Goal: Transaction & Acquisition: Purchase product/service

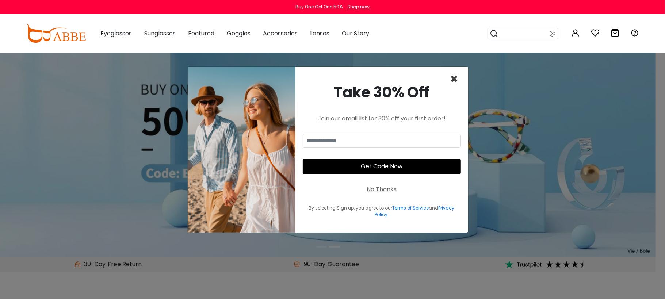
click at [454, 77] on span "×" at bounding box center [454, 79] width 8 height 19
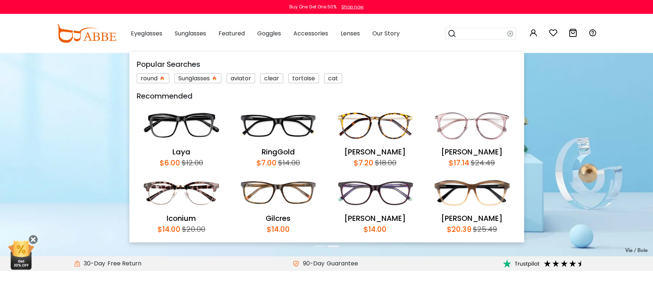
click at [499, 37] on input "search" at bounding box center [481, 33] width 51 height 11
type input "*****"
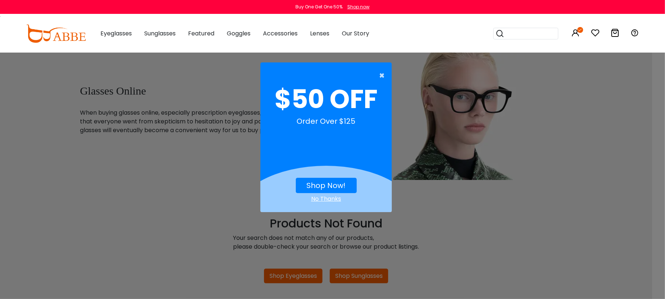
click at [381, 72] on span "×" at bounding box center [383, 75] width 9 height 15
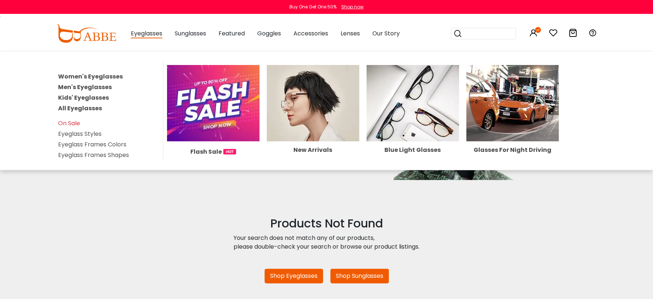
click at [80, 109] on link "All Eyeglasses" at bounding box center [80, 108] width 44 height 8
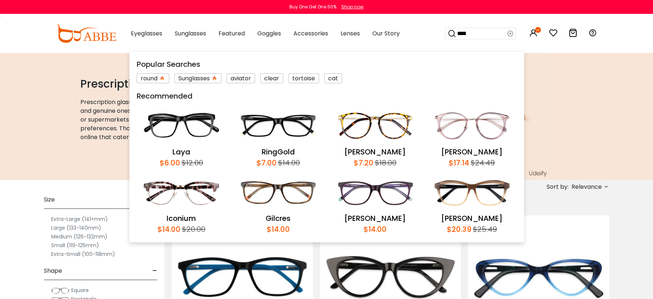
type input "*****"
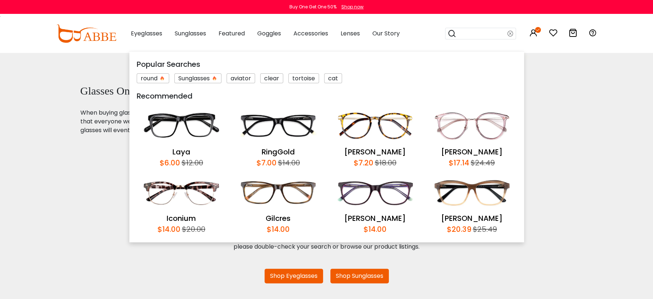
click at [501, 33] on input "search" at bounding box center [481, 33] width 51 height 11
type input "******"
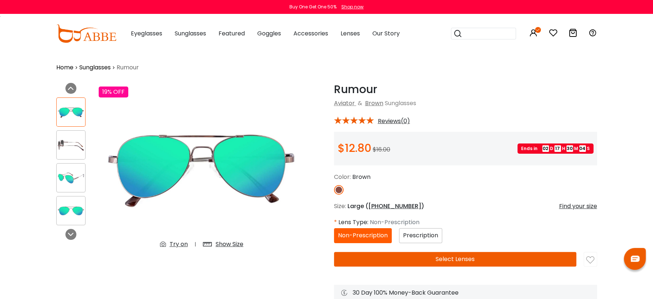
click at [470, 257] on button "Select Lenses" at bounding box center [455, 259] width 242 height 15
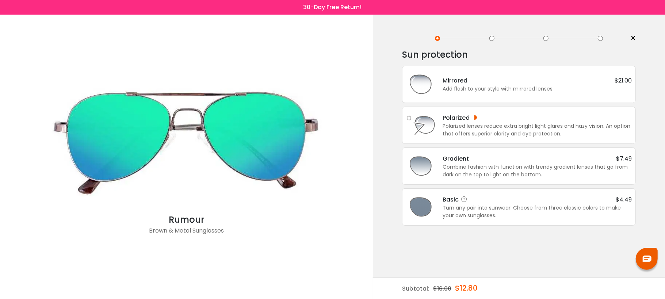
click at [513, 210] on div "Turn any pair into sunwear. Choose from three classic colors to make your own s…" at bounding box center [537, 211] width 189 height 15
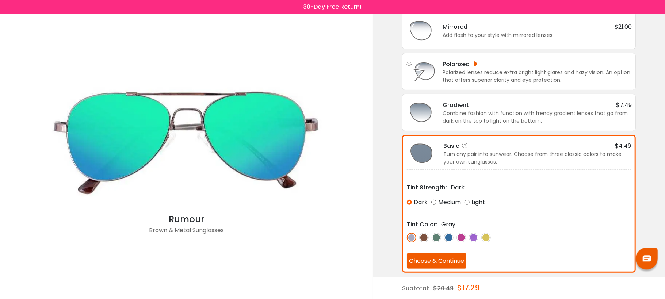
scroll to position [57, 0]
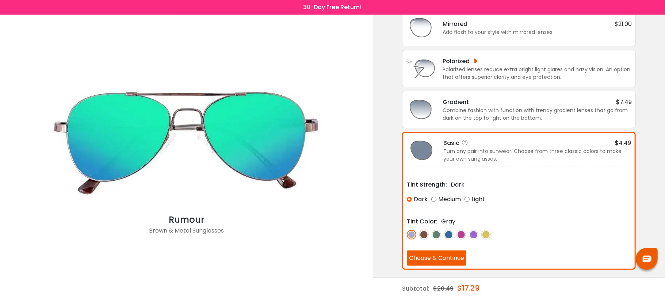
click at [438, 259] on button "Choose & Continue" at bounding box center [437, 258] width 60 height 15
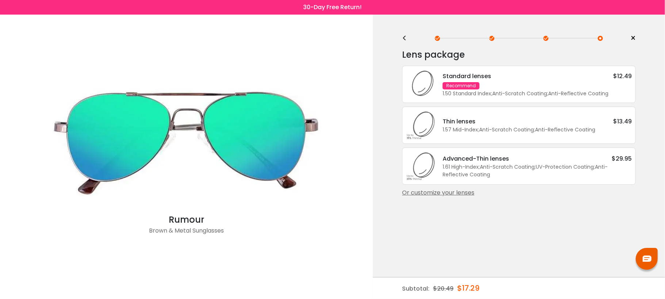
scroll to position [0, 0]
click at [503, 79] on div "Standard lenses $12.49" at bounding box center [537, 76] width 189 height 9
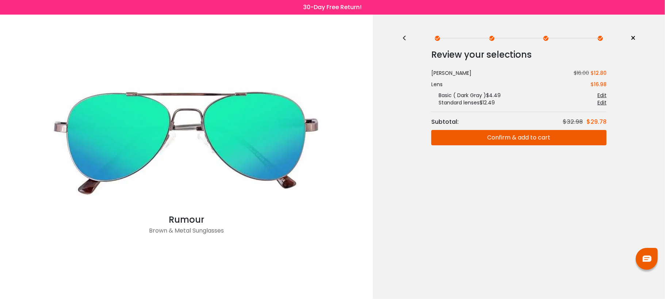
click at [403, 40] on div "<" at bounding box center [407, 38] width 11 height 6
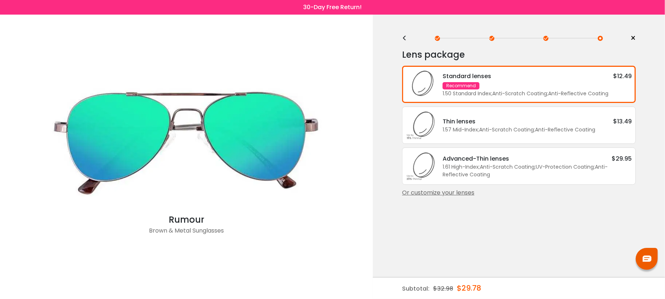
click at [404, 40] on div "<" at bounding box center [407, 38] width 11 height 6
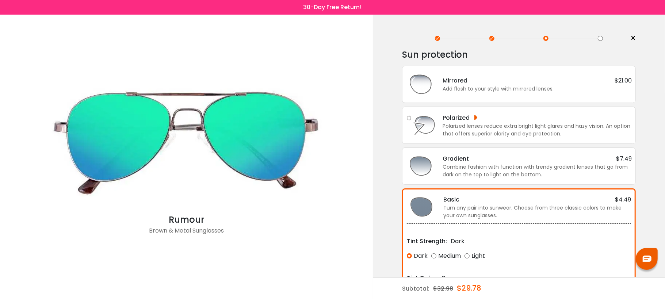
click at [404, 40] on div "< ×" at bounding box center [519, 38] width 234 height 11
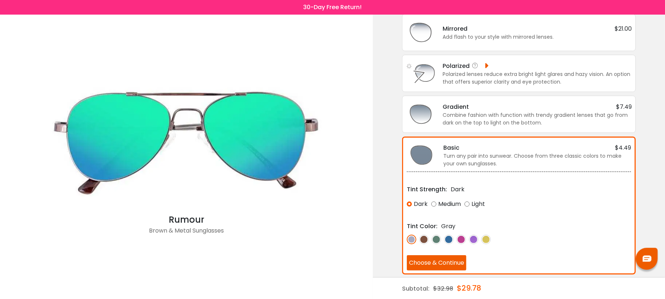
scroll to position [57, 0]
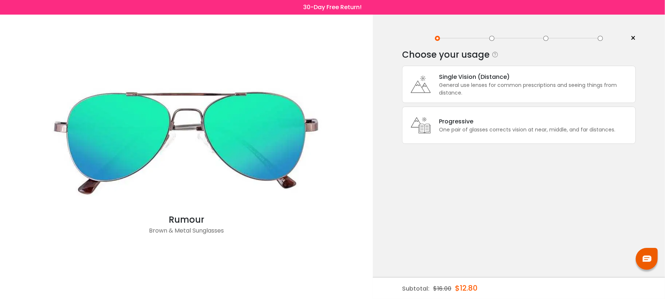
click at [465, 84] on div "General use lenses for common prescriptions and seeing things from distance." at bounding box center [535, 88] width 193 height 15
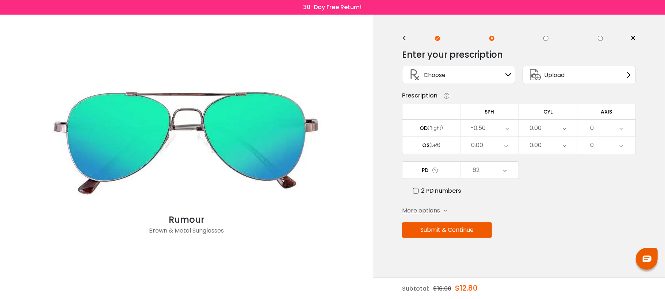
click at [483, 129] on div "-0.50" at bounding box center [478, 128] width 15 height 15
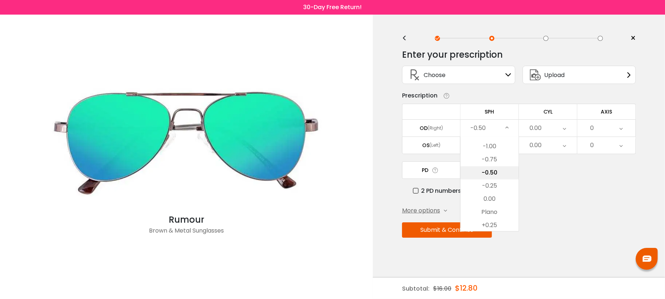
scroll to position [1022, 0]
click at [490, 215] on li "+0.50" at bounding box center [490, 213] width 58 height 13
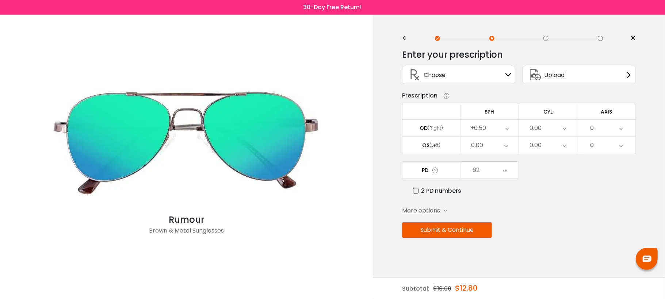
click at [485, 141] on div "0.00" at bounding box center [490, 145] width 58 height 17
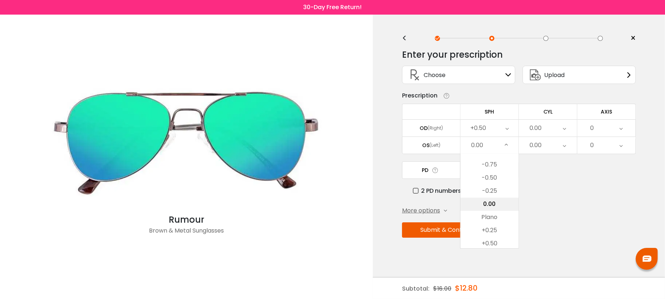
click at [487, 204] on li "0.00" at bounding box center [490, 204] width 58 height 13
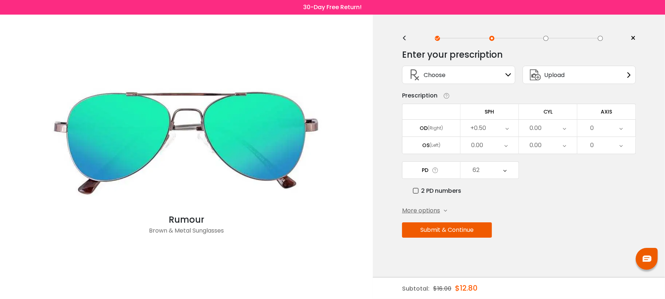
click at [499, 141] on div "0.00" at bounding box center [490, 145] width 58 height 17
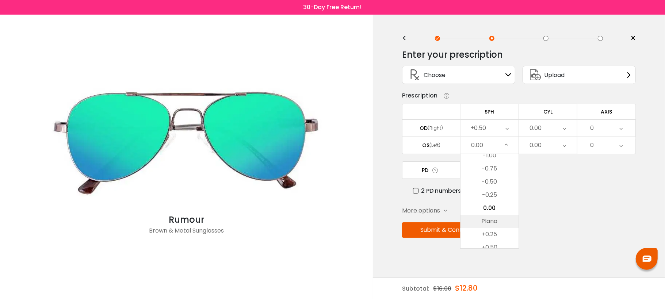
click at [495, 222] on li "Plano" at bounding box center [490, 221] width 58 height 13
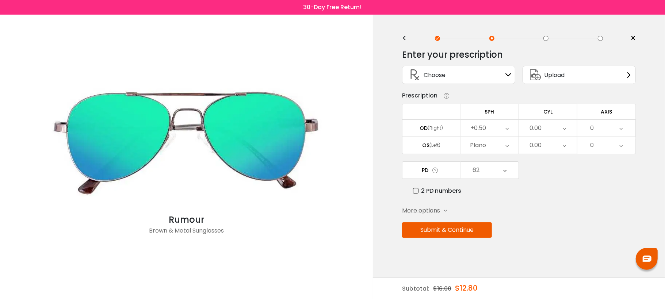
click at [551, 124] on div "0.00" at bounding box center [548, 128] width 58 height 17
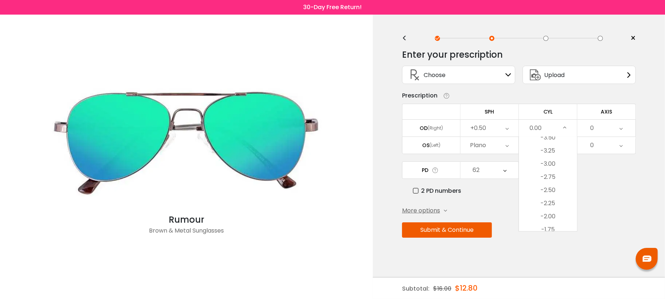
scroll to position [136, 0]
click at [548, 204] on li "-2.25" at bounding box center [548, 204] width 58 height 13
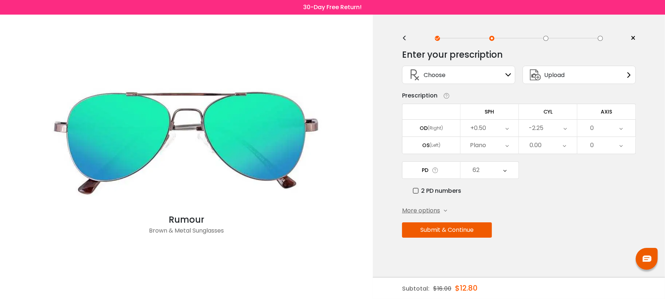
click at [552, 145] on div "0.00" at bounding box center [548, 145] width 58 height 17
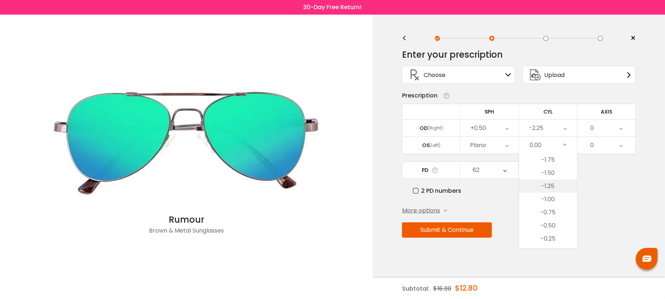
scroll to position [180, 0]
click at [553, 189] on li "-2.00" at bounding box center [548, 190] width 58 height 13
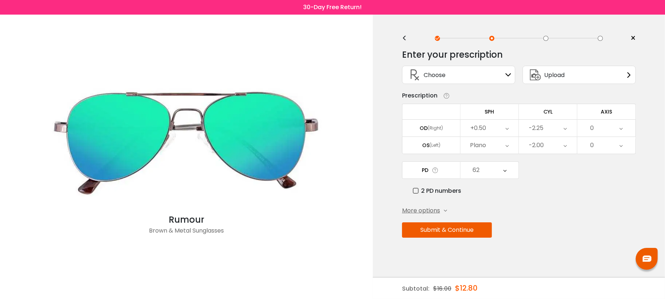
click at [614, 124] on div "0" at bounding box center [607, 128] width 58 height 17
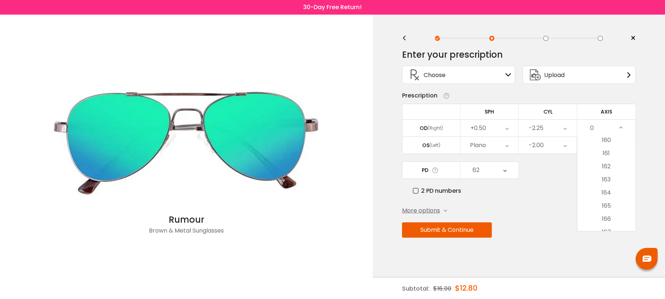
scroll to position [2287, 0]
click at [602, 223] on li "180" at bounding box center [607, 224] width 58 height 13
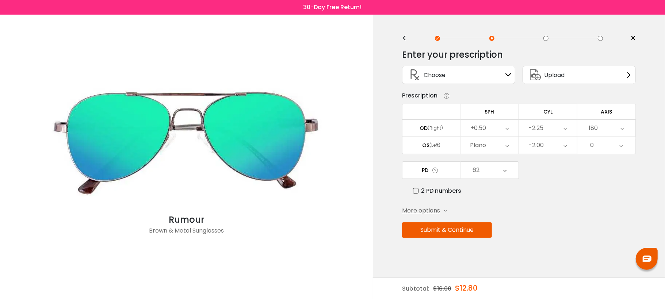
click at [620, 148] on icon at bounding box center [621, 145] width 3 height 17
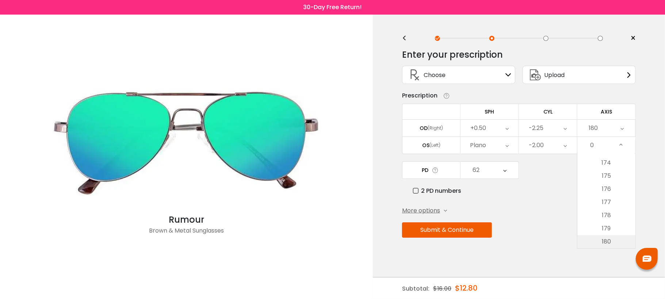
click at [607, 239] on li "180" at bounding box center [607, 241] width 58 height 13
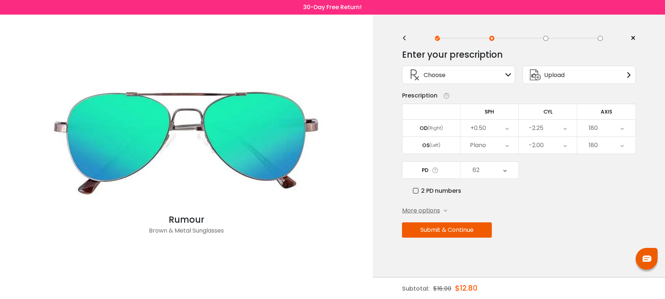
click at [494, 170] on div "62" at bounding box center [490, 170] width 58 height 17
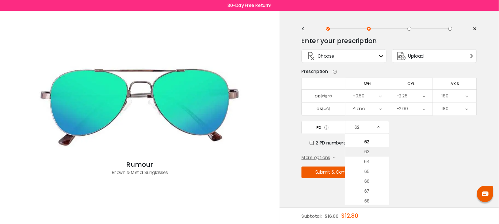
scroll to position [250, 0]
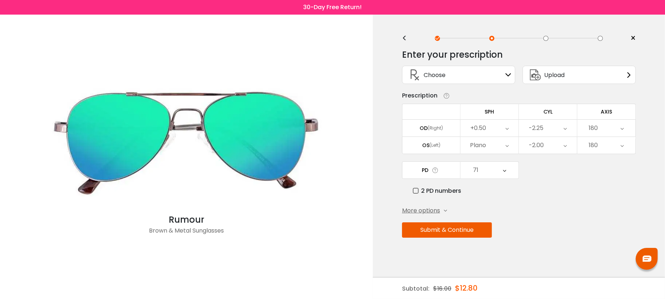
click at [466, 232] on button "Submit & Continue" at bounding box center [447, 229] width 90 height 15
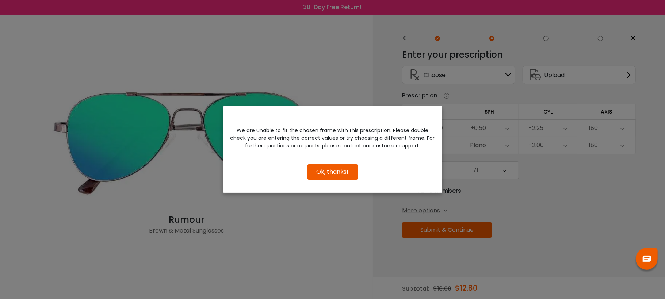
click at [551, 172] on div "We are unable to fit the chosen frame with this prescription. Please double che…" at bounding box center [332, 149] width 665 height 299
click at [346, 172] on button "Ok, thanks!" at bounding box center [333, 171] width 50 height 15
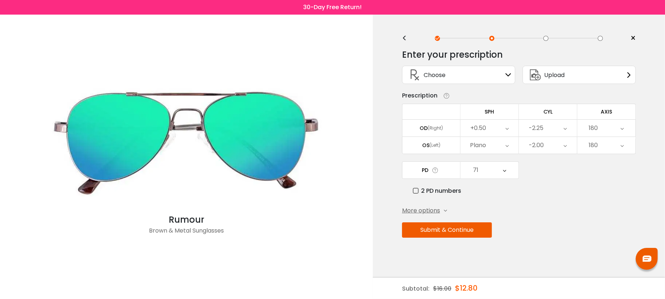
click at [79, 39] on div "Rumour Brown & Metal Sunglasses" at bounding box center [187, 157] width 366 height 285
click at [435, 230] on button "Submit & Continue" at bounding box center [447, 229] width 90 height 15
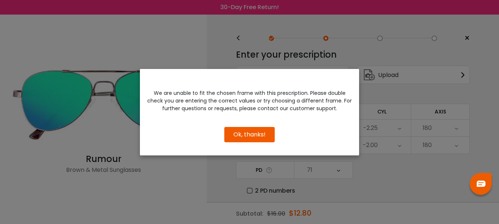
click at [66, 6] on div "We are unable to fit the chosen frame with this prescription. Please double che…" at bounding box center [249, 112] width 499 height 224
click at [239, 136] on button "Ok, thanks!" at bounding box center [249, 134] width 50 height 15
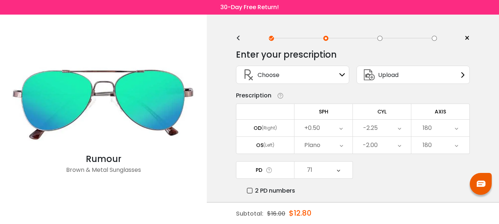
click at [330, 174] on div "71" at bounding box center [323, 170] width 58 height 17
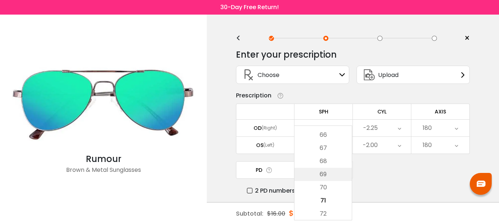
scroll to position [237, 0]
click at [329, 129] on li "64" at bounding box center [322, 132] width 57 height 13
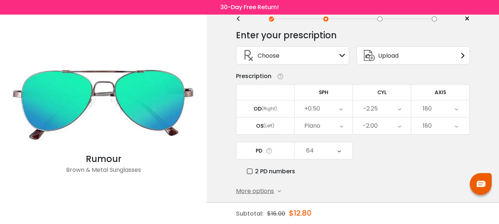
scroll to position [37, 0]
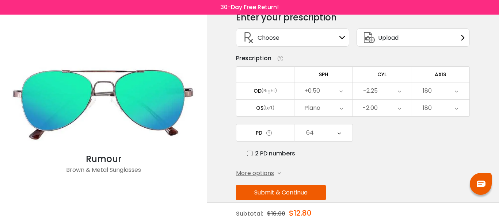
click at [310, 191] on button "Submit & Continue" at bounding box center [281, 192] width 90 height 15
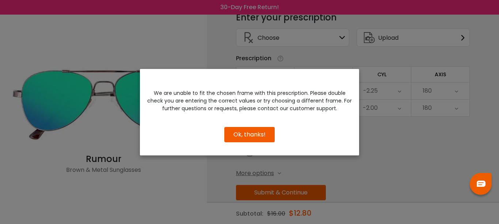
click at [264, 132] on button "Ok, thanks!" at bounding box center [249, 134] width 50 height 15
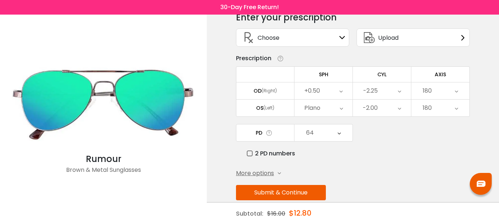
click at [313, 138] on div "64" at bounding box center [310, 133] width 8 height 15
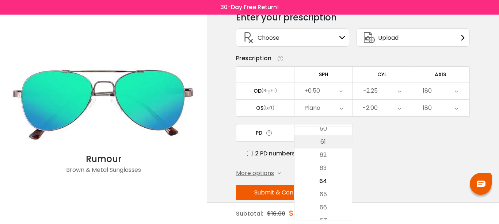
scroll to position [189, 0]
click at [324, 142] on li "61" at bounding box center [322, 140] width 57 height 13
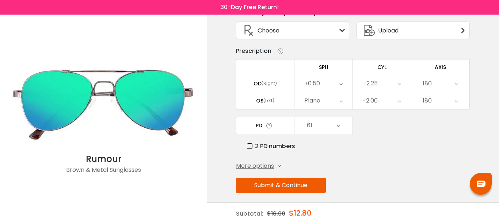
scroll to position [54, 0]
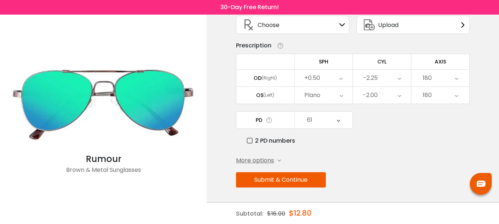
click at [302, 180] on button "Submit & Continue" at bounding box center [281, 179] width 90 height 15
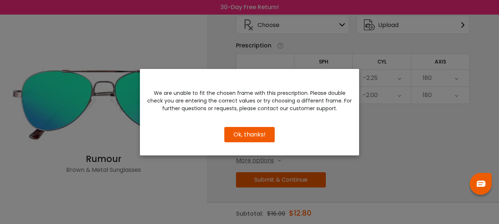
click at [264, 138] on button "Ok, thanks!" at bounding box center [249, 134] width 50 height 15
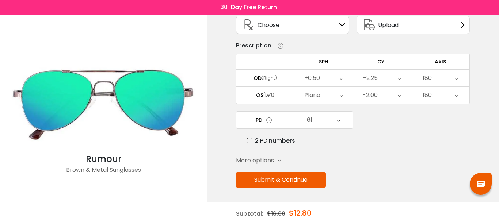
click at [453, 119] on div "PD 61 Cancel PD Save 46 47 48 49 50 51 52 53 54 55 56 57 58 59 60 61 62 63 64 6…" at bounding box center [353, 128] width 234 height 34
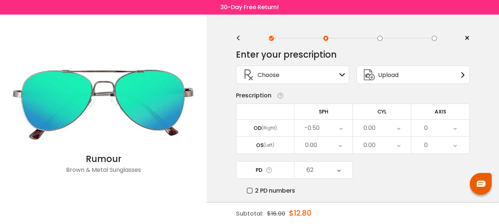
click at [327, 134] on div "-0.50" at bounding box center [323, 128] width 58 height 17
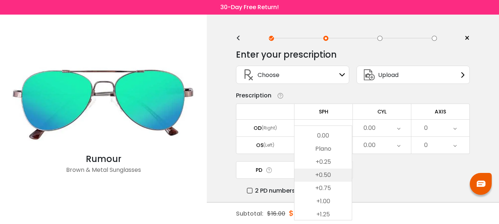
scroll to position [1066, 0]
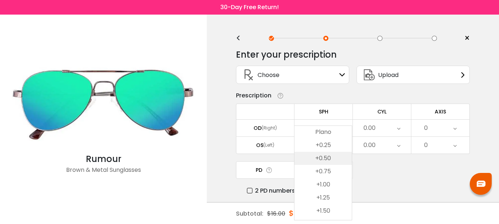
click at [328, 157] on li "+0.50" at bounding box center [322, 158] width 57 height 13
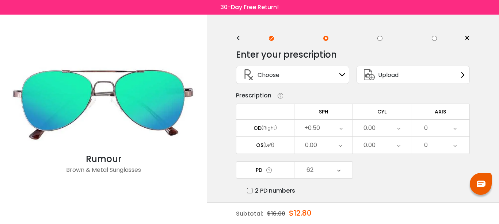
click at [328, 154] on div "0.00" at bounding box center [323, 145] width 58 height 17
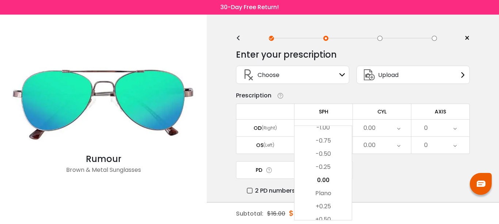
click at [386, 133] on div "0.00" at bounding box center [382, 128] width 58 height 17
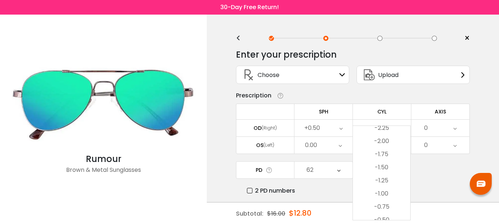
scroll to position [180, 0]
click at [378, 152] on li "-2.25" at bounding box center [381, 149] width 57 height 13
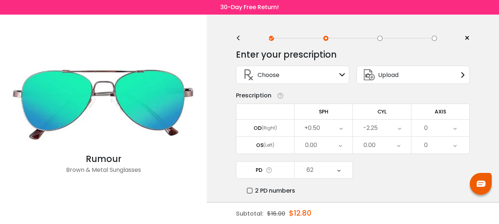
click at [431, 131] on div "0" at bounding box center [440, 128] width 58 height 17
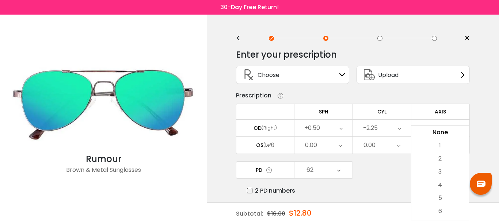
click at [431, 131] on li "None" at bounding box center [439, 132] width 57 height 13
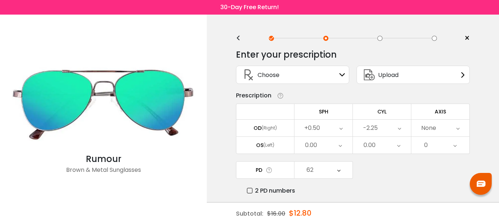
click at [323, 149] on div "0.00" at bounding box center [323, 145] width 58 height 17
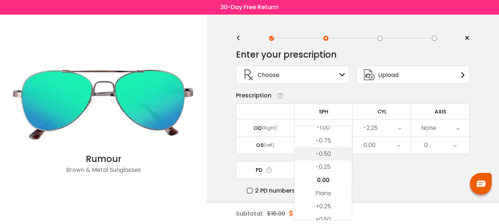
scroll to position [1004, 0]
click at [327, 194] on li "Plano" at bounding box center [322, 193] width 57 height 13
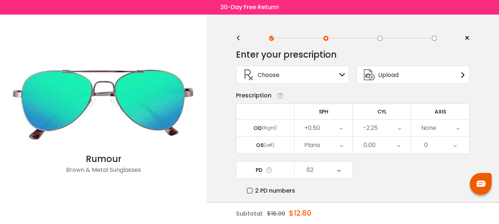
click at [381, 150] on div "0.00" at bounding box center [382, 145] width 58 height 17
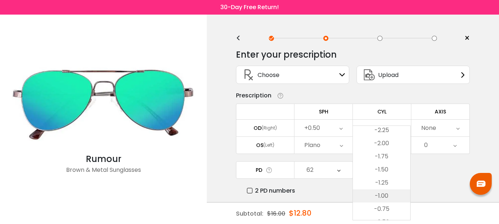
scroll to position [180, 0]
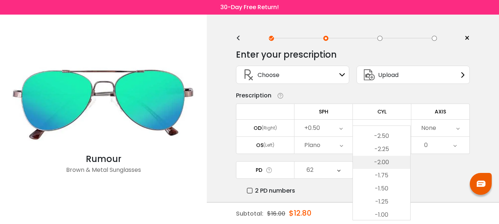
click at [384, 164] on li "-2.00" at bounding box center [381, 162] width 57 height 13
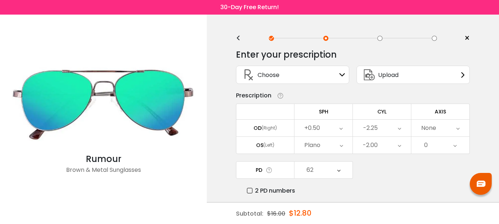
click at [431, 152] on div "0" at bounding box center [440, 145] width 58 height 17
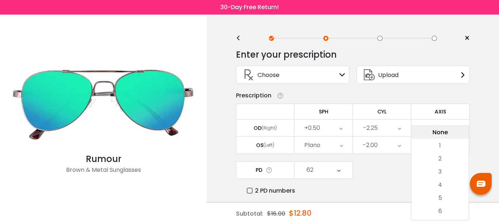
click at [434, 137] on li "None" at bounding box center [439, 132] width 57 height 13
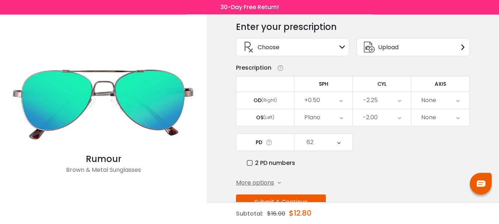
scroll to position [54, 0]
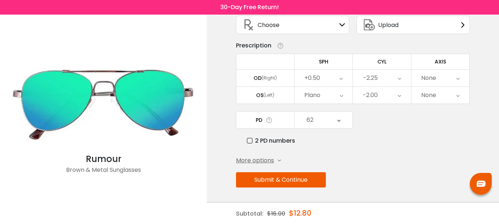
click at [297, 182] on button "Submit & Continue" at bounding box center [281, 179] width 90 height 15
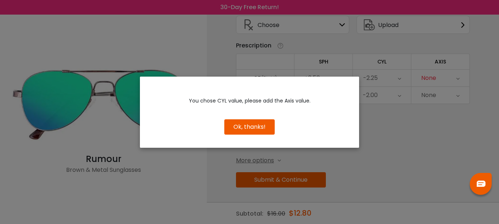
click at [258, 129] on button "Ok, thanks!" at bounding box center [249, 126] width 50 height 15
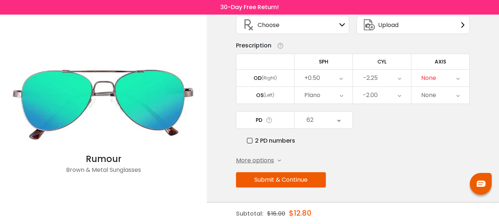
click at [439, 82] on div "None" at bounding box center [440, 78] width 58 height 17
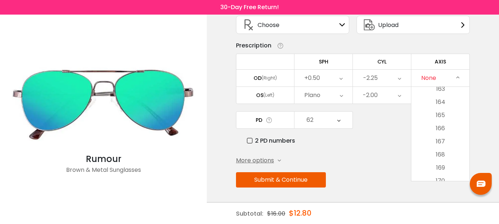
scroll to position [2286, 0]
click at [436, 170] on li "180" at bounding box center [440, 174] width 58 height 13
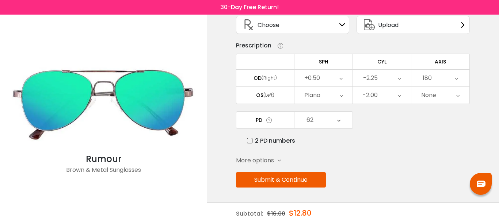
click at [441, 96] on div "None" at bounding box center [440, 95] width 58 height 17
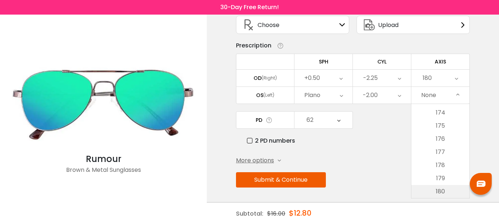
click at [430, 189] on li "180" at bounding box center [440, 191] width 58 height 13
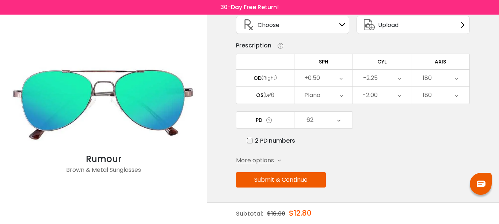
click at [298, 183] on button "Submit & Continue" at bounding box center [281, 179] width 90 height 15
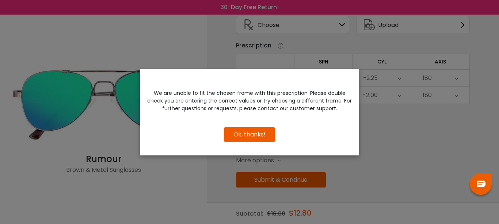
click at [254, 133] on button "Ok, thanks!" at bounding box center [249, 134] width 50 height 15
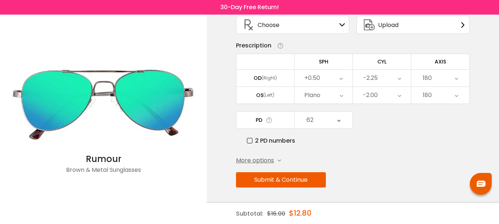
click at [328, 95] on div "Plano" at bounding box center [323, 95] width 58 height 17
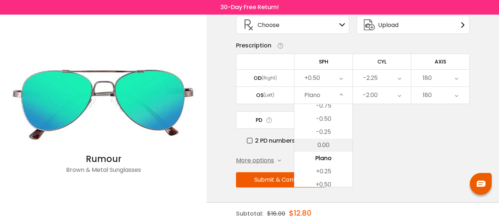
scroll to position [1017, 0]
click at [329, 142] on li "0.00" at bounding box center [323, 145] width 58 height 13
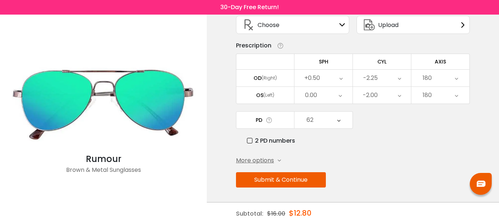
click at [306, 180] on button "Submit & Continue" at bounding box center [281, 179] width 90 height 15
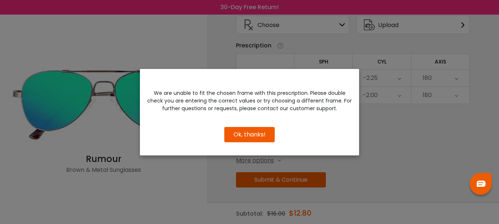
click at [256, 137] on button "Ok, thanks!" at bounding box center [249, 134] width 50 height 15
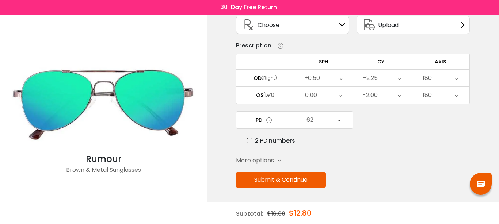
click at [328, 93] on div "0.00" at bounding box center [323, 95] width 58 height 17
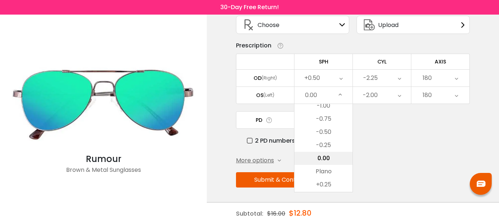
scroll to position [1004, 0]
click at [332, 173] on li "Plano" at bounding box center [323, 171] width 58 height 13
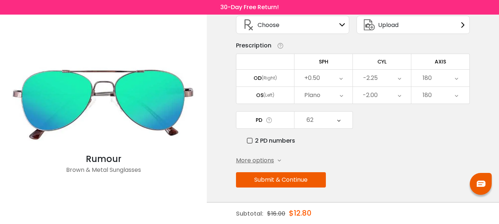
click at [445, 78] on div "180" at bounding box center [440, 78] width 58 height 17
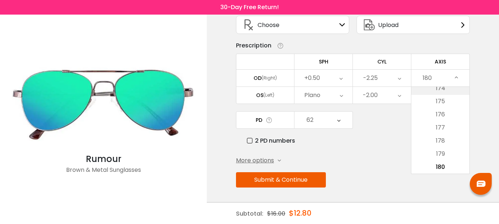
scroll to position [2286, 0]
click at [446, 163] on li "179" at bounding box center [440, 161] width 58 height 13
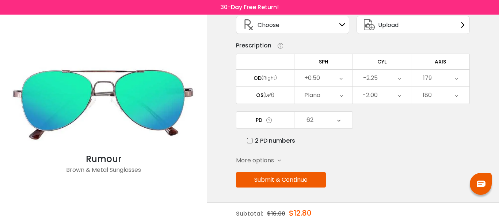
click at [444, 91] on div "180" at bounding box center [440, 95] width 58 height 17
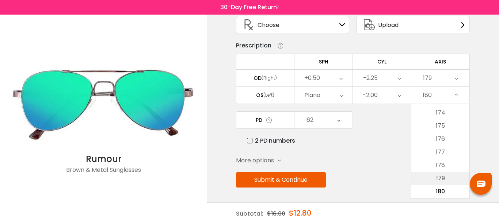
click at [446, 180] on li "179" at bounding box center [440, 178] width 58 height 13
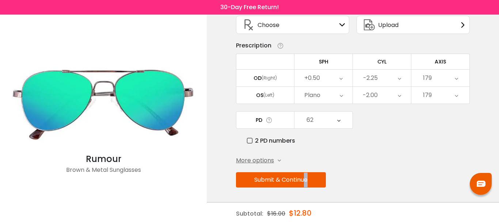
click at [307, 178] on button "Submit & Continue" at bounding box center [281, 179] width 90 height 15
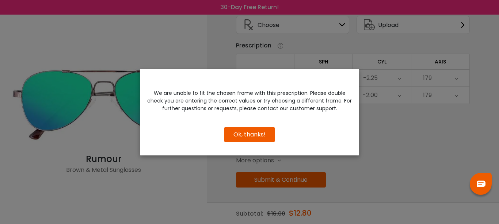
click at [255, 136] on button "Ok, thanks!" at bounding box center [249, 134] width 50 height 15
